Goal: Book appointment/travel/reservation

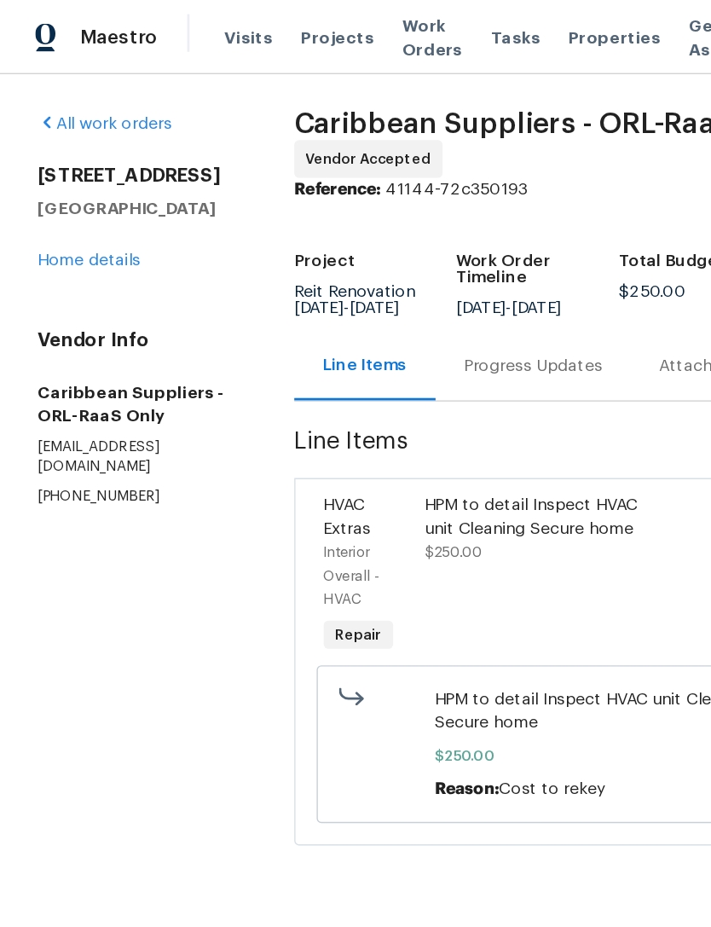
click at [176, 28] on span "Visits" at bounding box center [180, 27] width 35 height 17
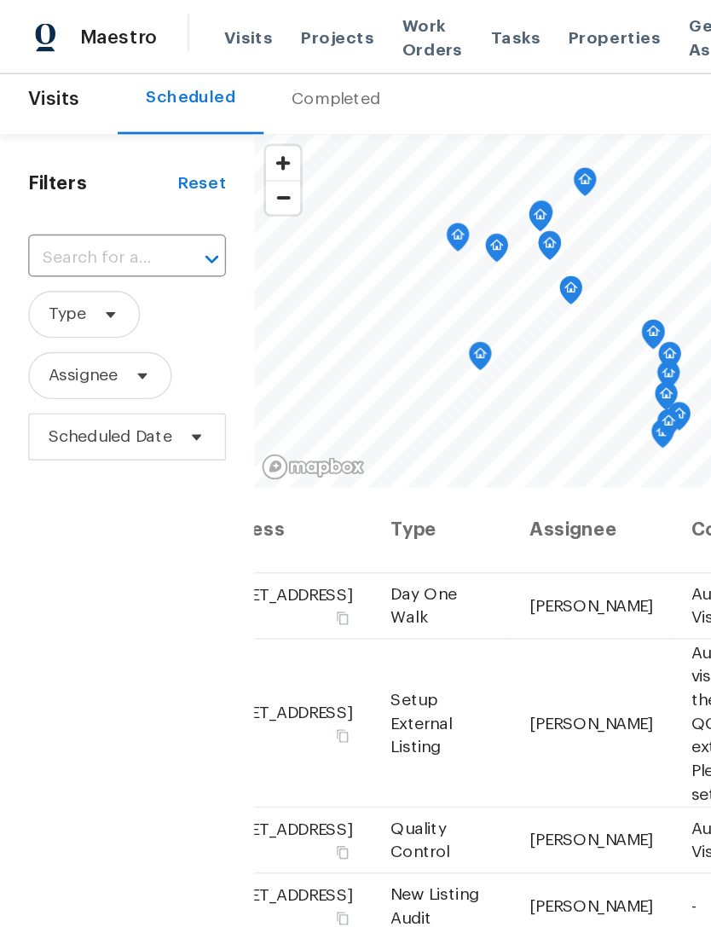
scroll to position [10, 0]
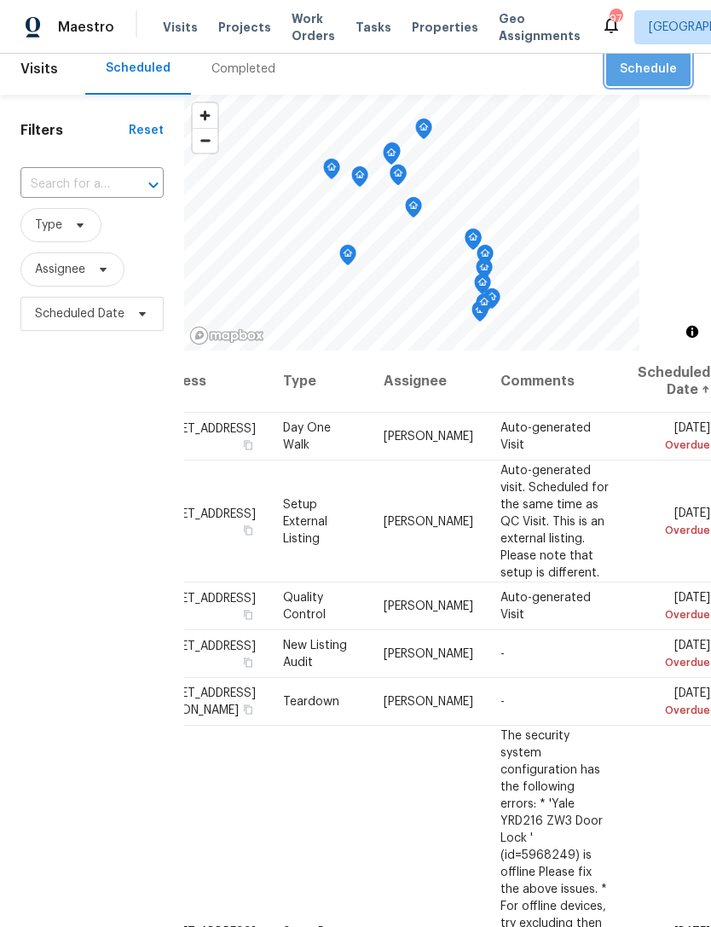
click at [670, 69] on span "Schedule" at bounding box center [648, 69] width 57 height 21
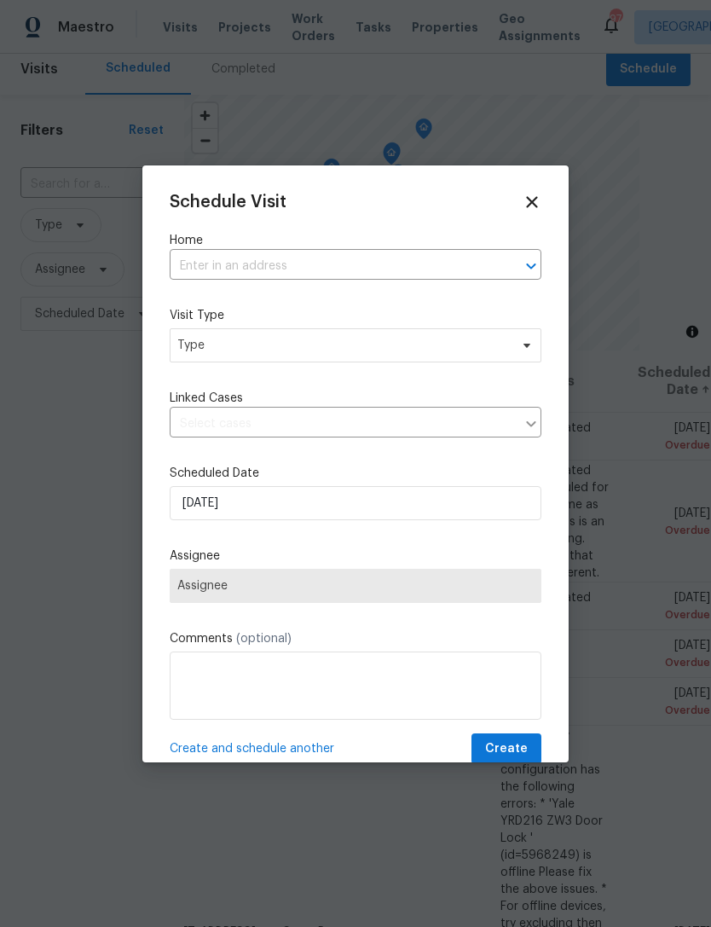
click at [385, 259] on input "text" at bounding box center [332, 266] width 324 height 26
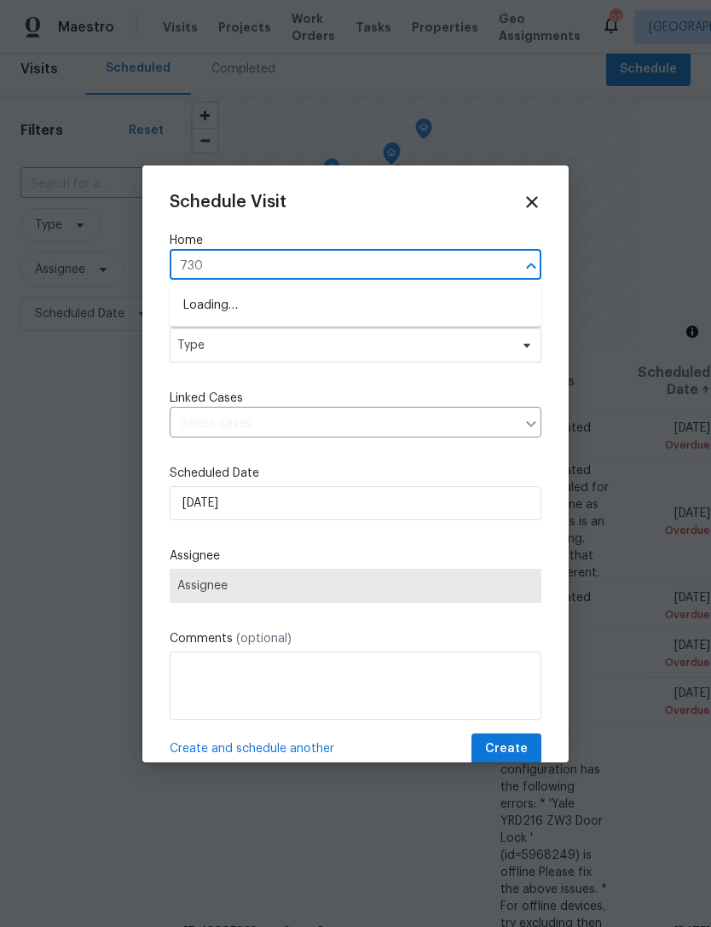
type input "730 n"
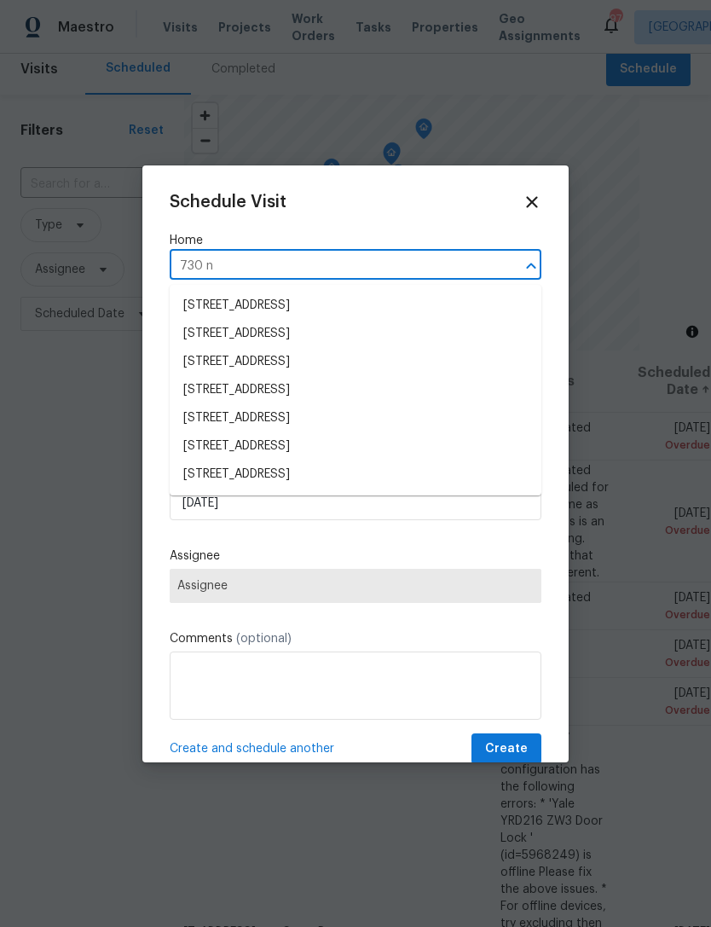
click at [283, 362] on li "[STREET_ADDRESS]" at bounding box center [356, 362] width 372 height 28
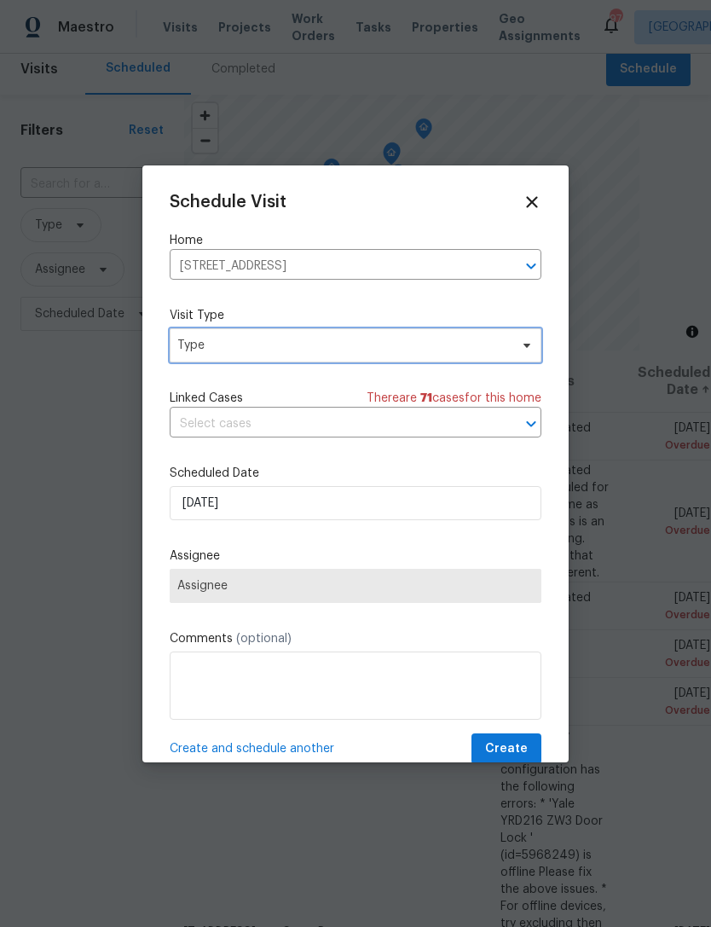
click at [318, 345] on span "Type" at bounding box center [343, 345] width 332 height 17
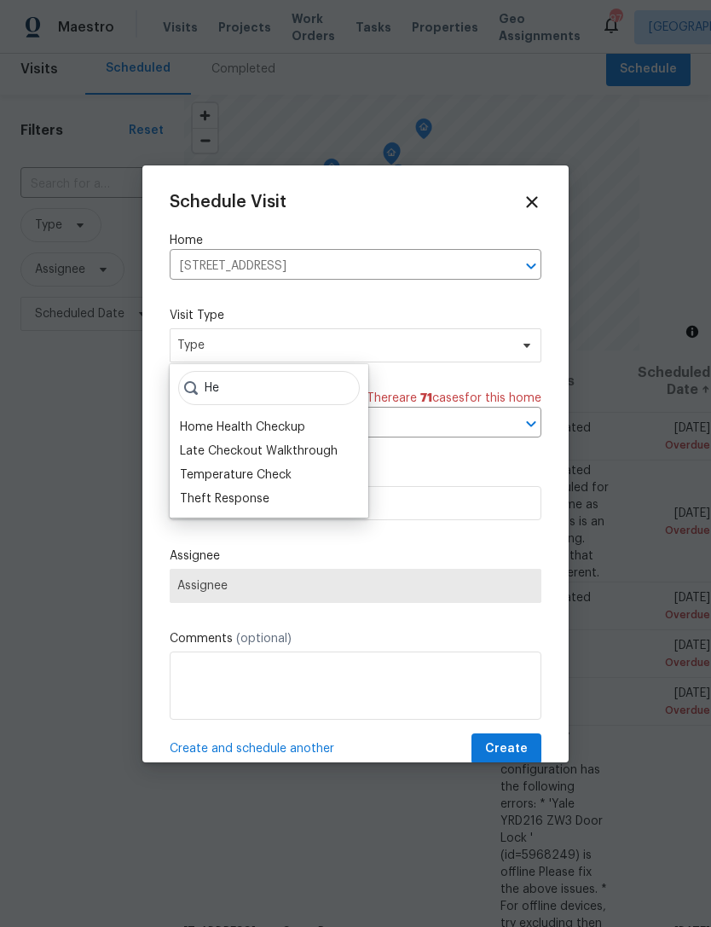
type input "He"
click at [261, 423] on div "Home Health Checkup" at bounding box center [242, 427] width 125 height 17
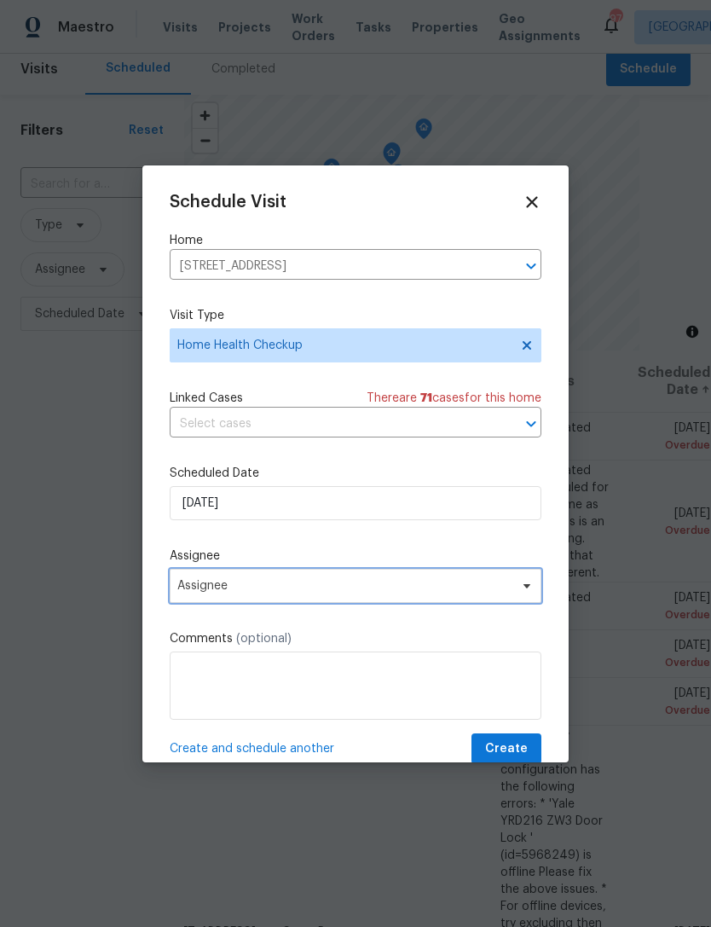
click at [290, 587] on span "Assignee" at bounding box center [344, 586] width 334 height 14
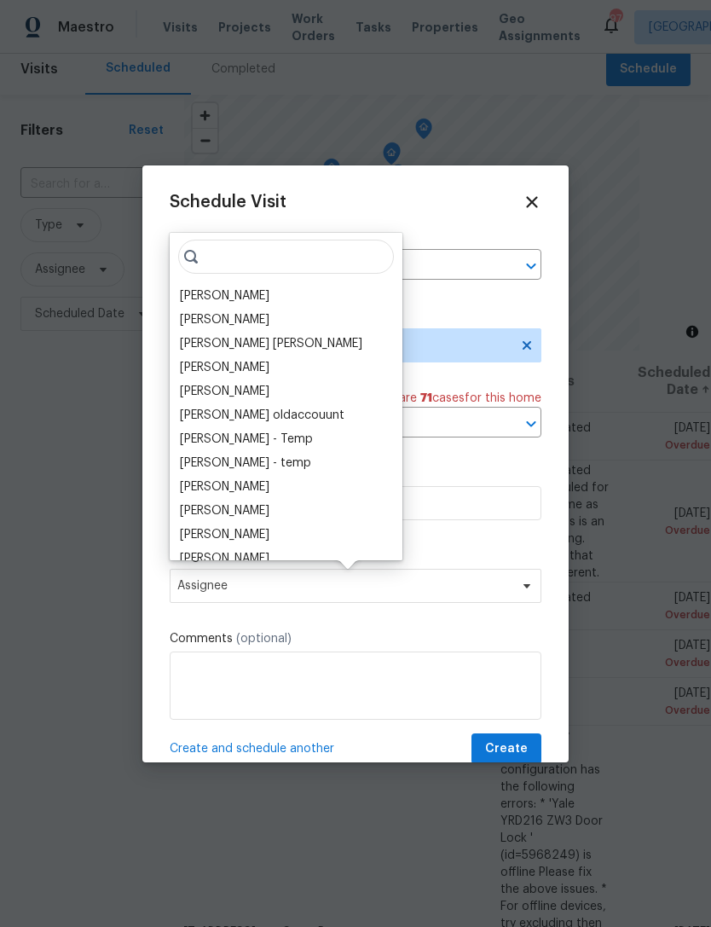
click at [249, 298] on div "[PERSON_NAME]" at bounding box center [225, 295] width 90 height 17
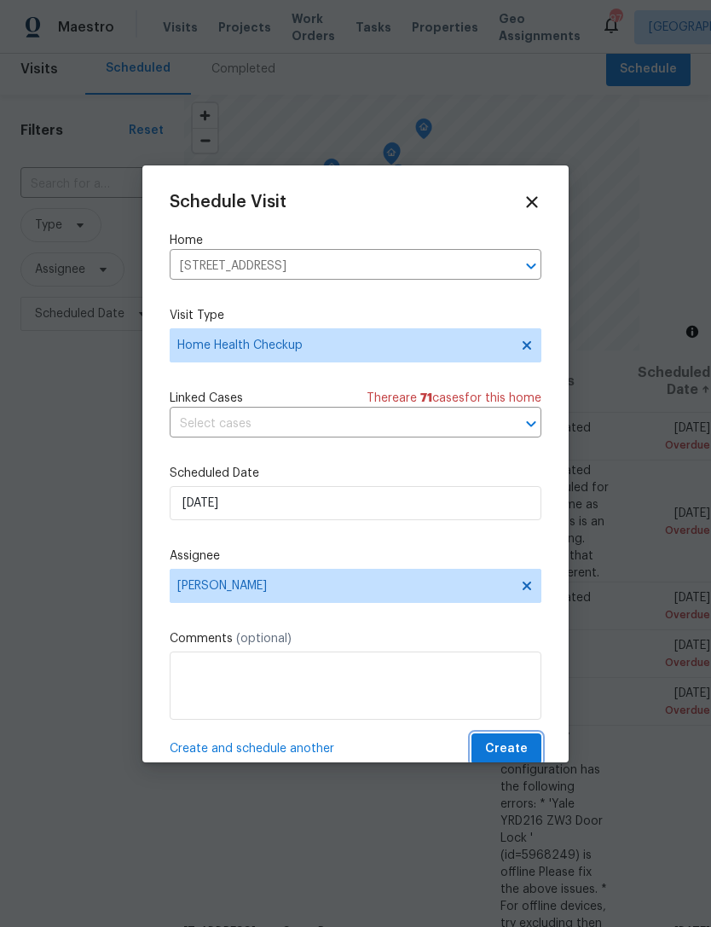
click at [514, 759] on span "Create" at bounding box center [506, 748] width 43 height 21
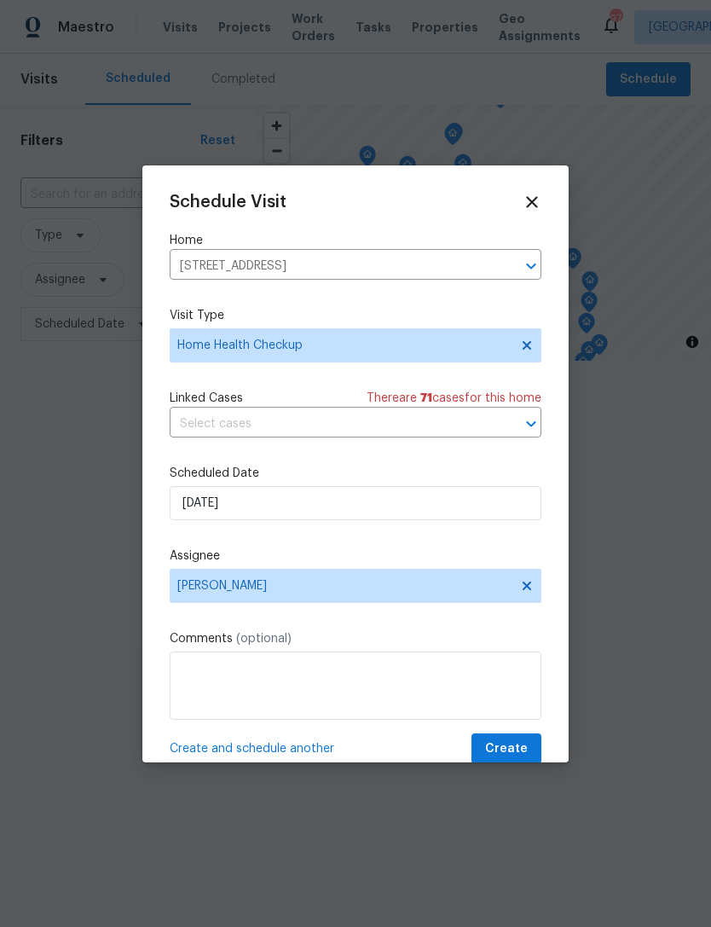
scroll to position [0, 0]
